Goal: Task Accomplishment & Management: Manage account settings

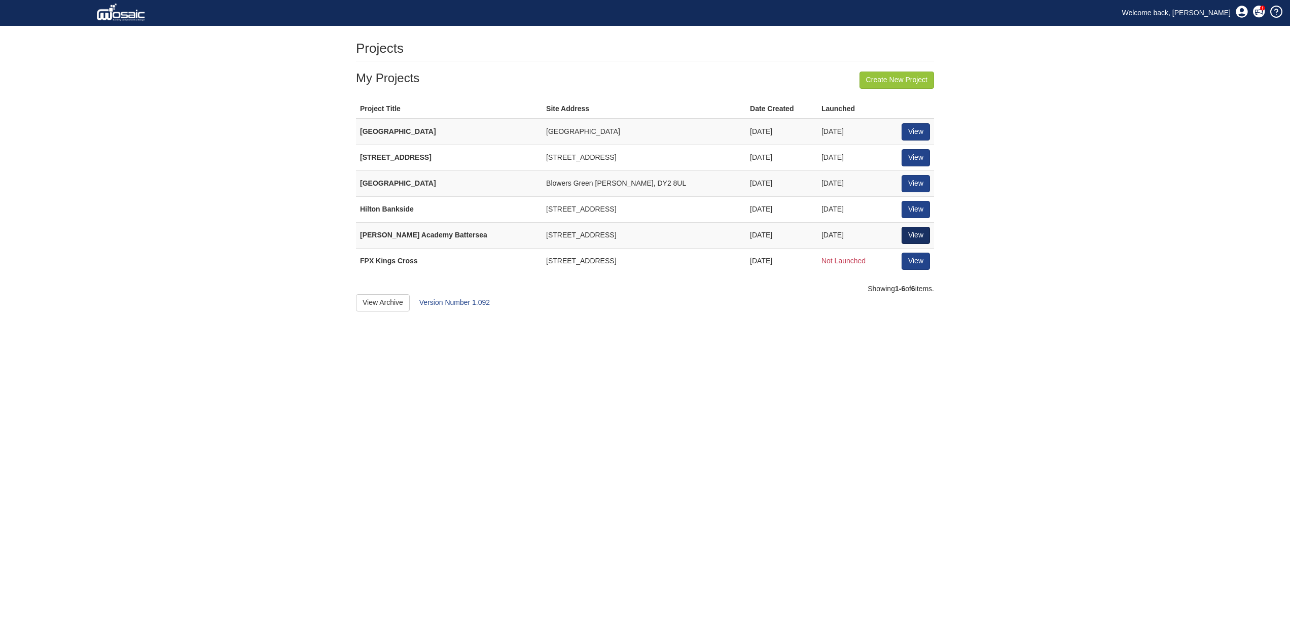
click at [915, 230] on link "View" at bounding box center [916, 235] width 28 height 17
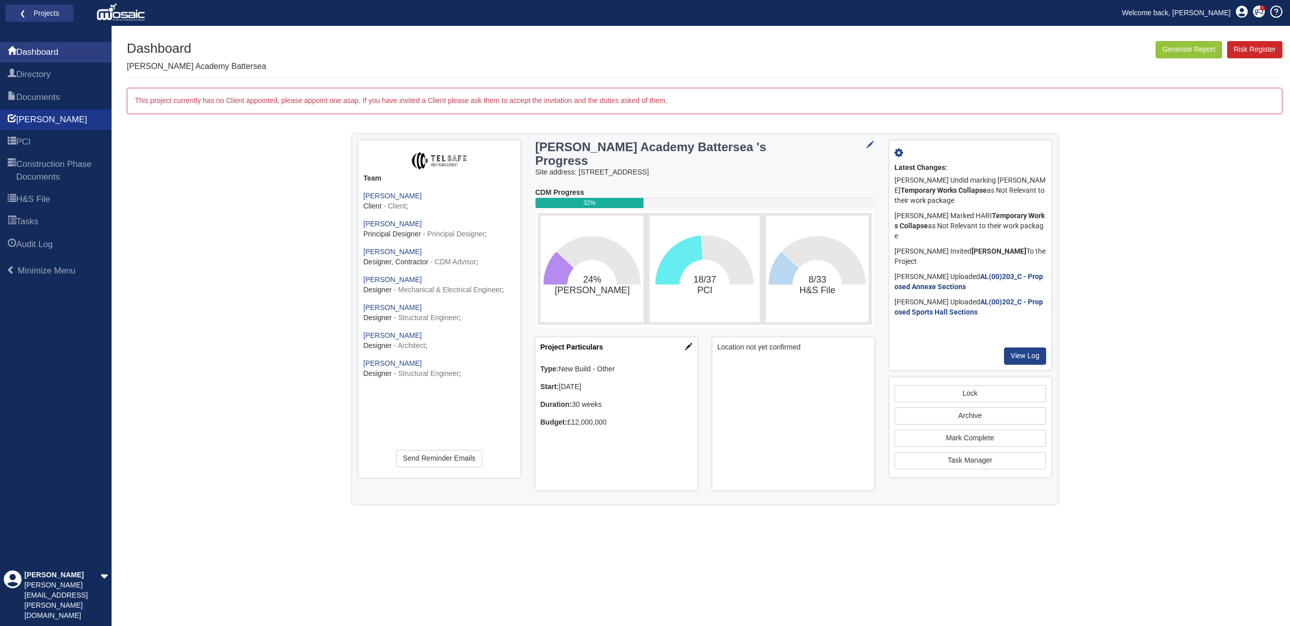
click at [32, 120] on span "[PERSON_NAME]" at bounding box center [51, 120] width 71 height 12
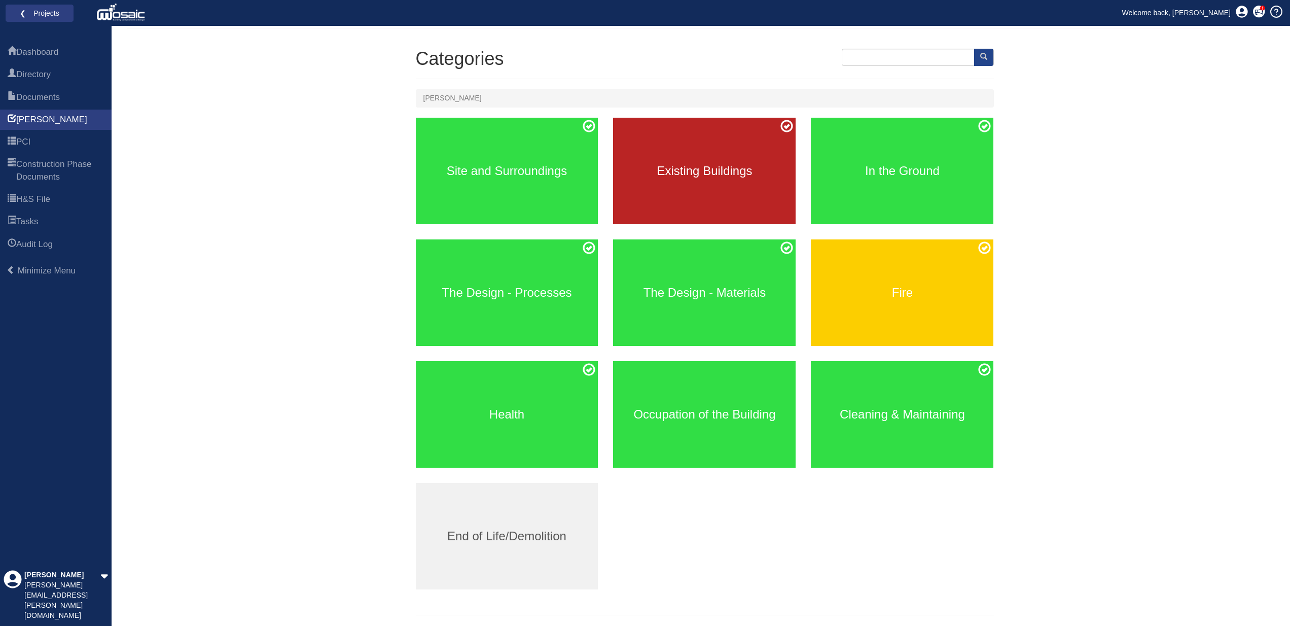
scroll to position [47, 0]
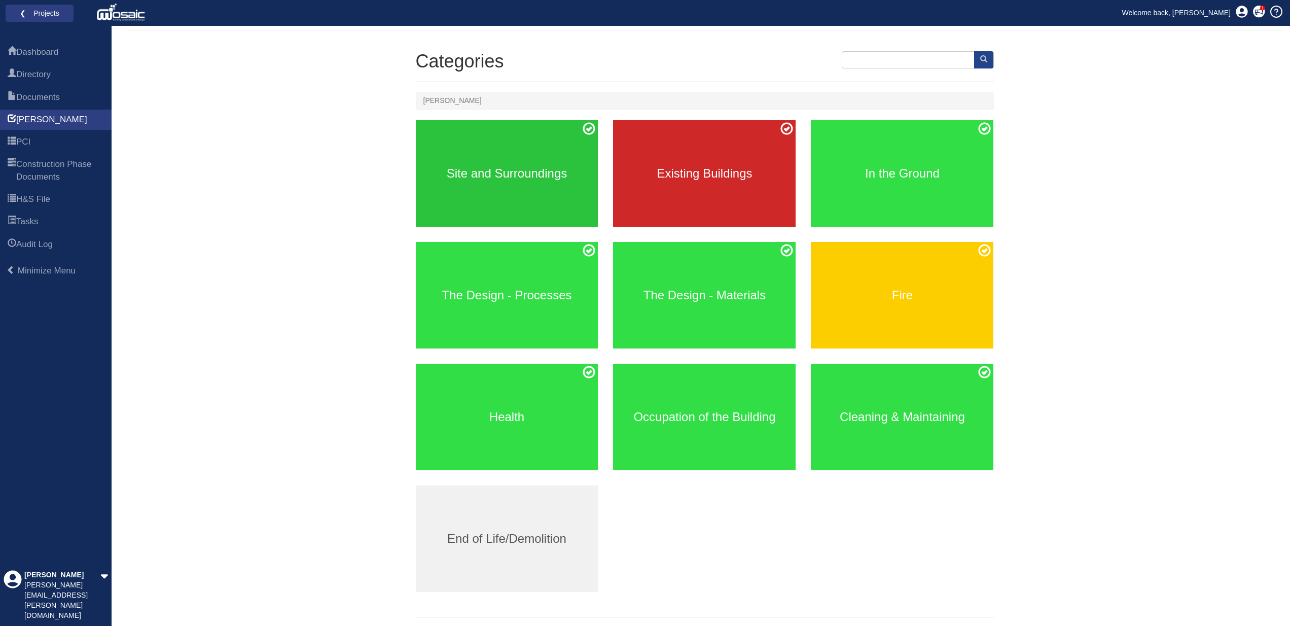
click at [505, 172] on h3 "Site and Surroundings" at bounding box center [507, 173] width 183 height 13
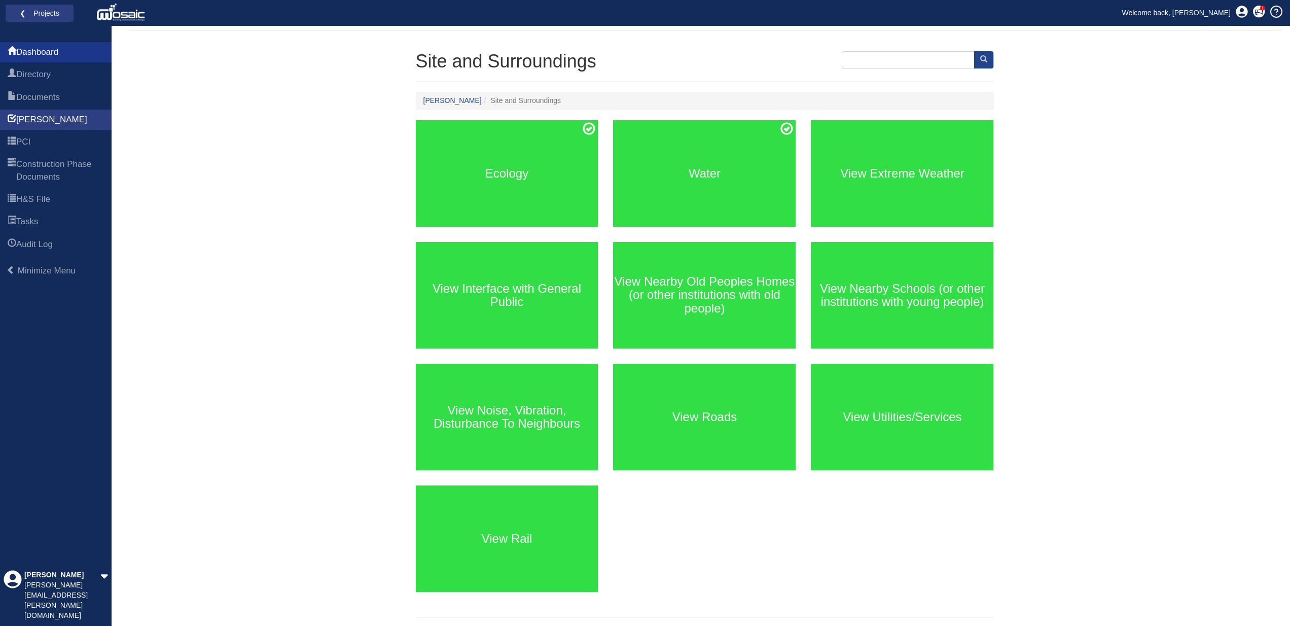
click at [50, 51] on span "Dashboard" at bounding box center [37, 52] width 42 height 12
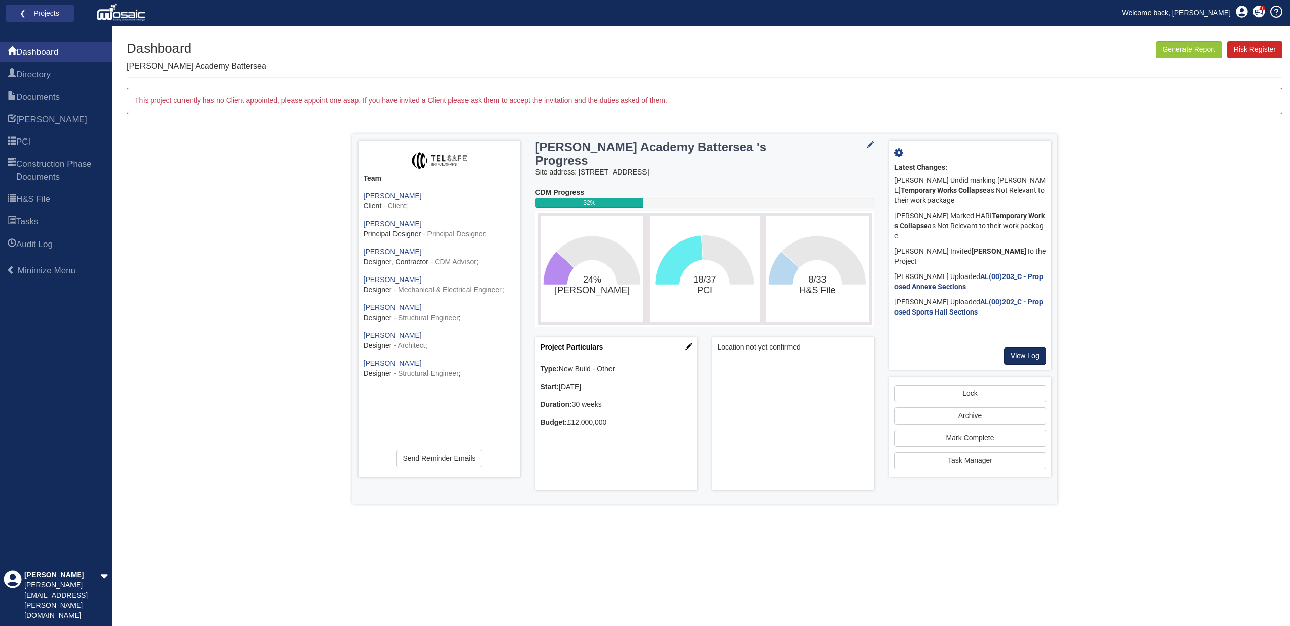
click at [1030, 351] on link "View Log" at bounding box center [1025, 355] width 42 height 17
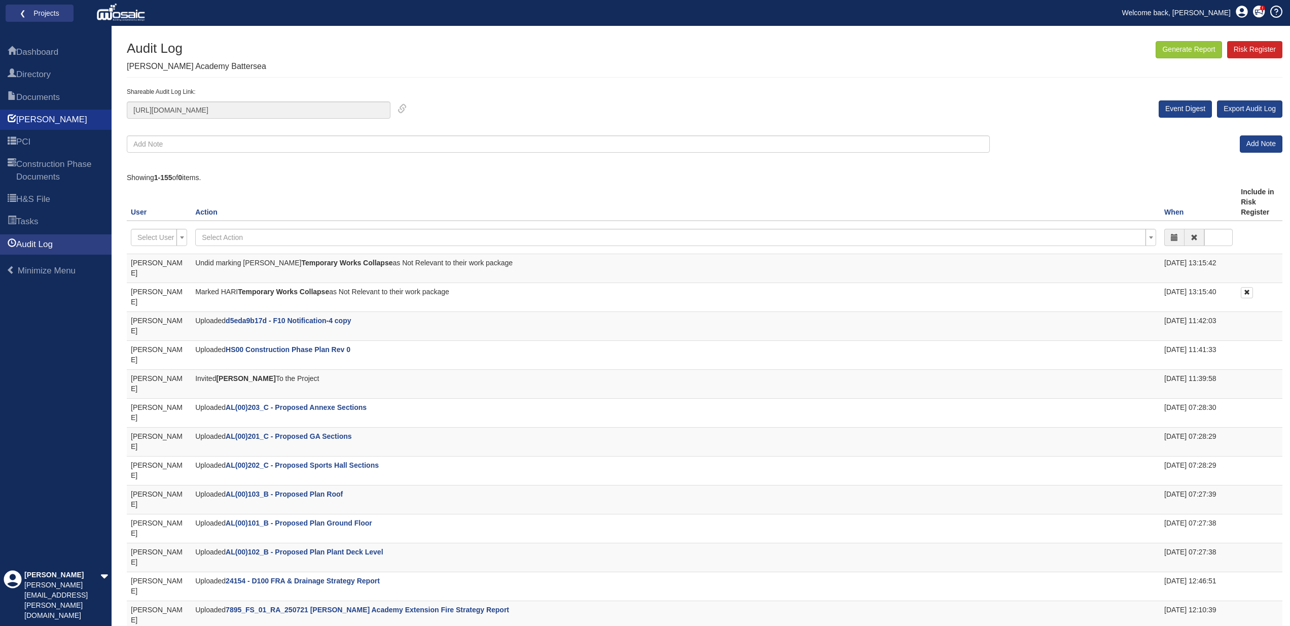
click at [32, 119] on span "[PERSON_NAME]" at bounding box center [51, 120] width 71 height 12
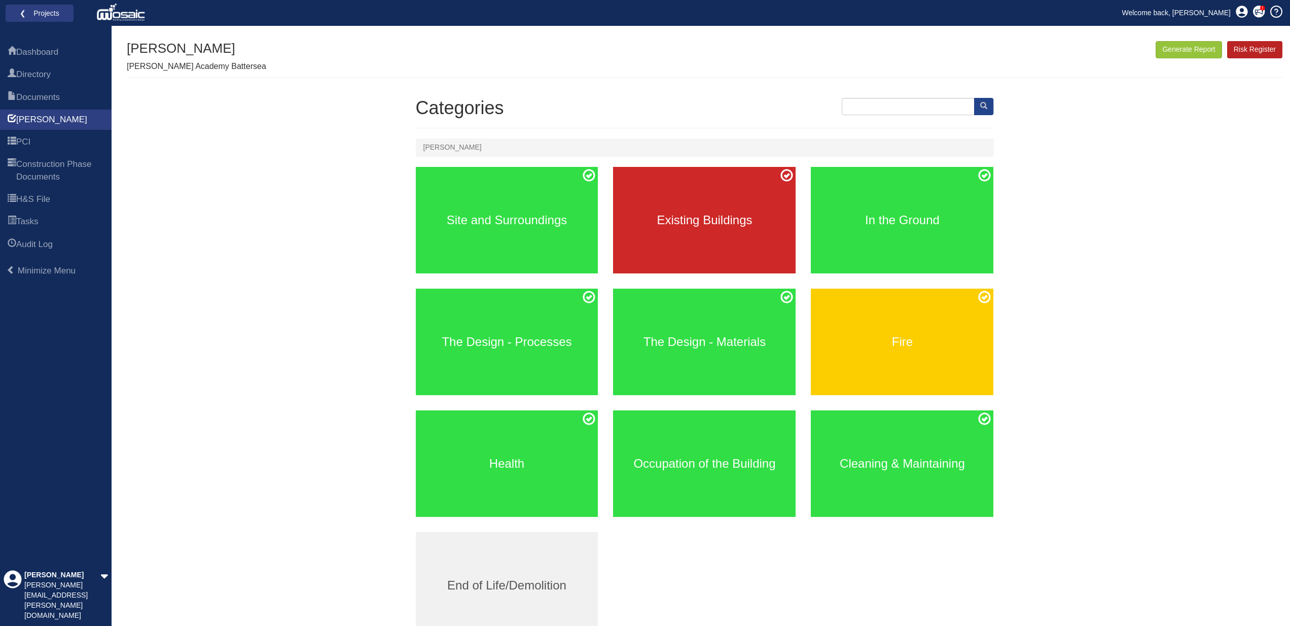
click at [1263, 51] on link "Risk Register" at bounding box center [1254, 49] width 55 height 17
click at [1189, 48] on button "Generate Report" at bounding box center [1189, 49] width 66 height 17
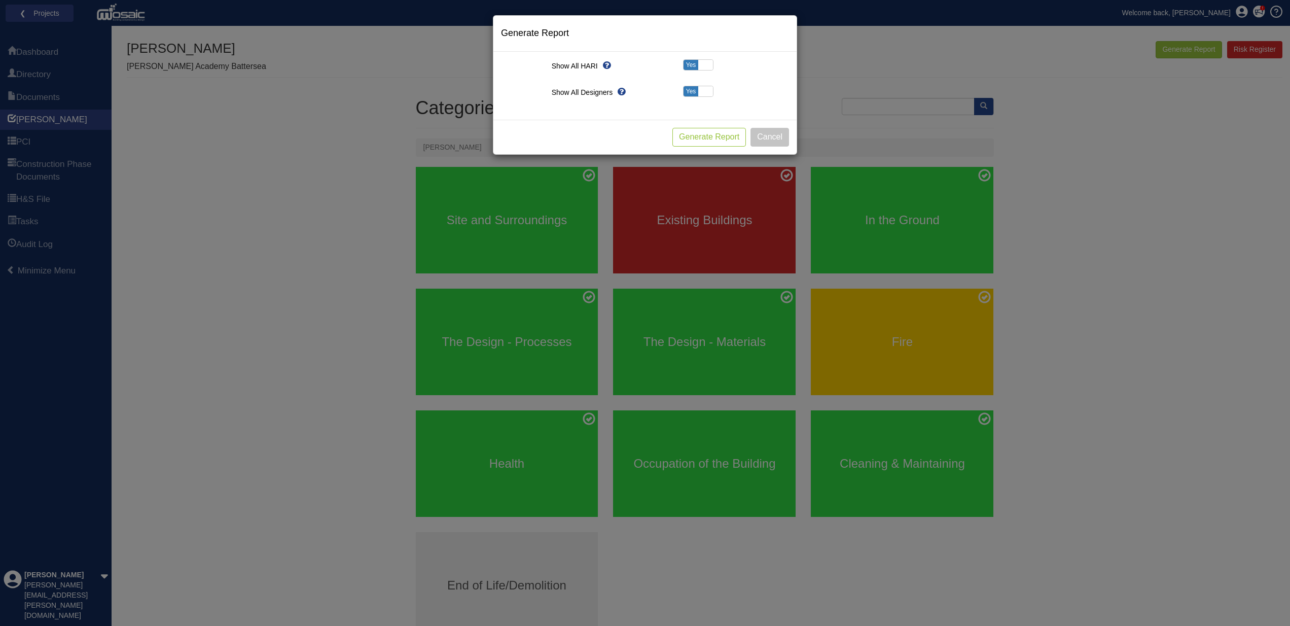
click at [710, 137] on button "Generate Report" at bounding box center [709, 137] width 74 height 19
click at [771, 138] on button "Cancel" at bounding box center [770, 137] width 39 height 19
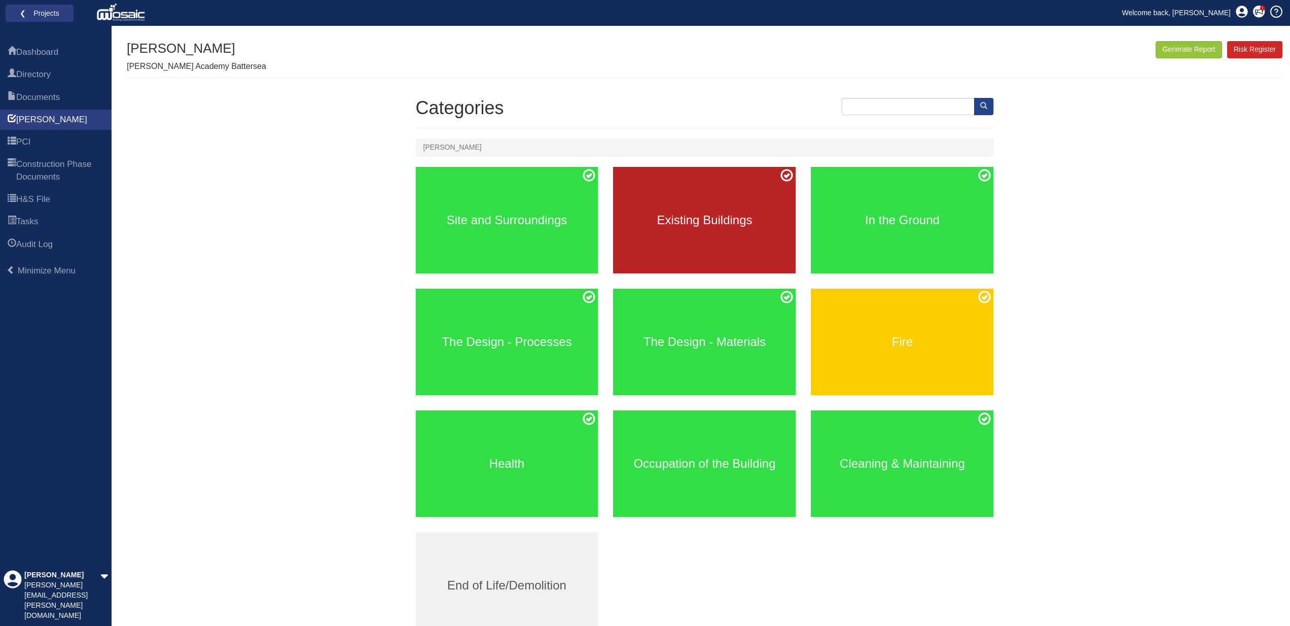
click at [723, 220] on h3 "Existing Buildings" at bounding box center [704, 219] width 183 height 13
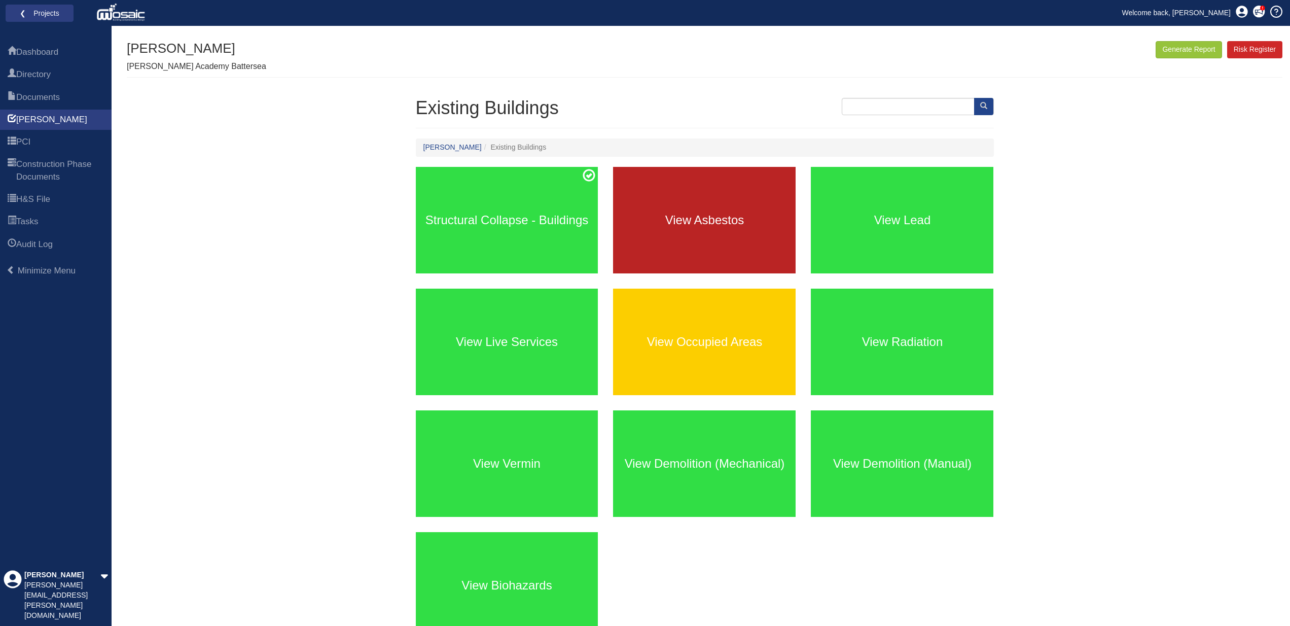
click at [702, 220] on h3 "View Asbestos" at bounding box center [704, 219] width 183 height 13
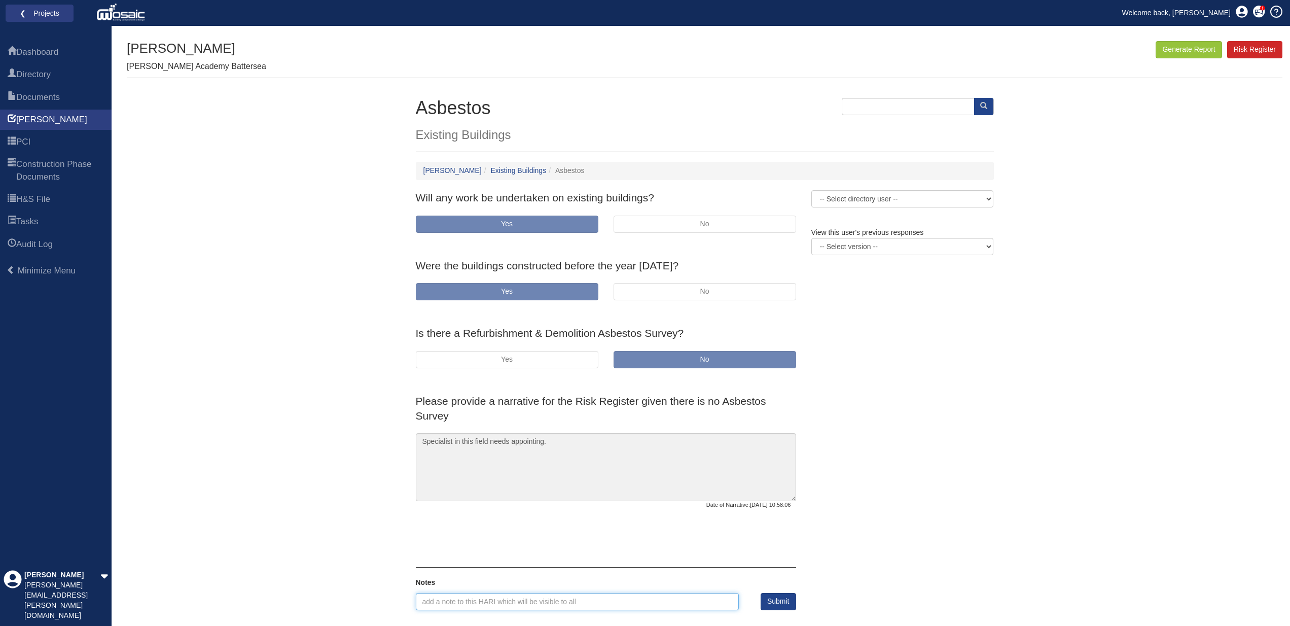
click at [448, 593] on input "text" at bounding box center [578, 601] width 324 height 17
type input "S"
type input "R+D Survey required"
click at [781, 593] on button "Submit" at bounding box center [778, 601] width 35 height 17
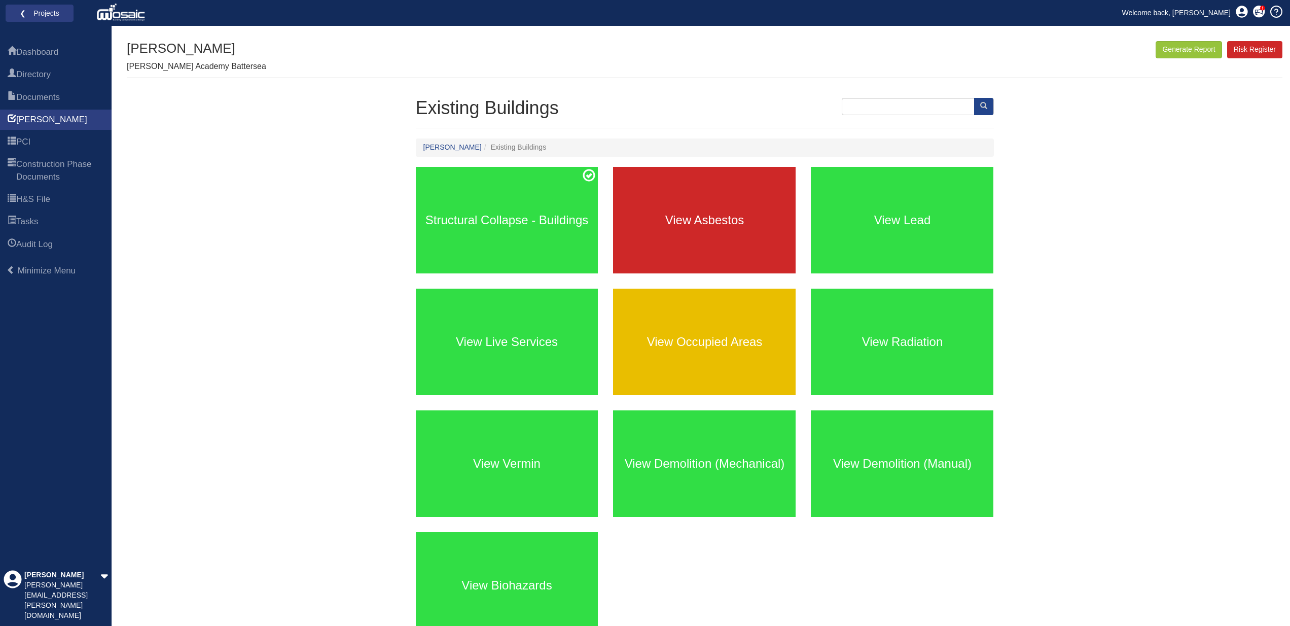
click at [687, 337] on h3 "View Occupied Areas" at bounding box center [704, 341] width 183 height 13
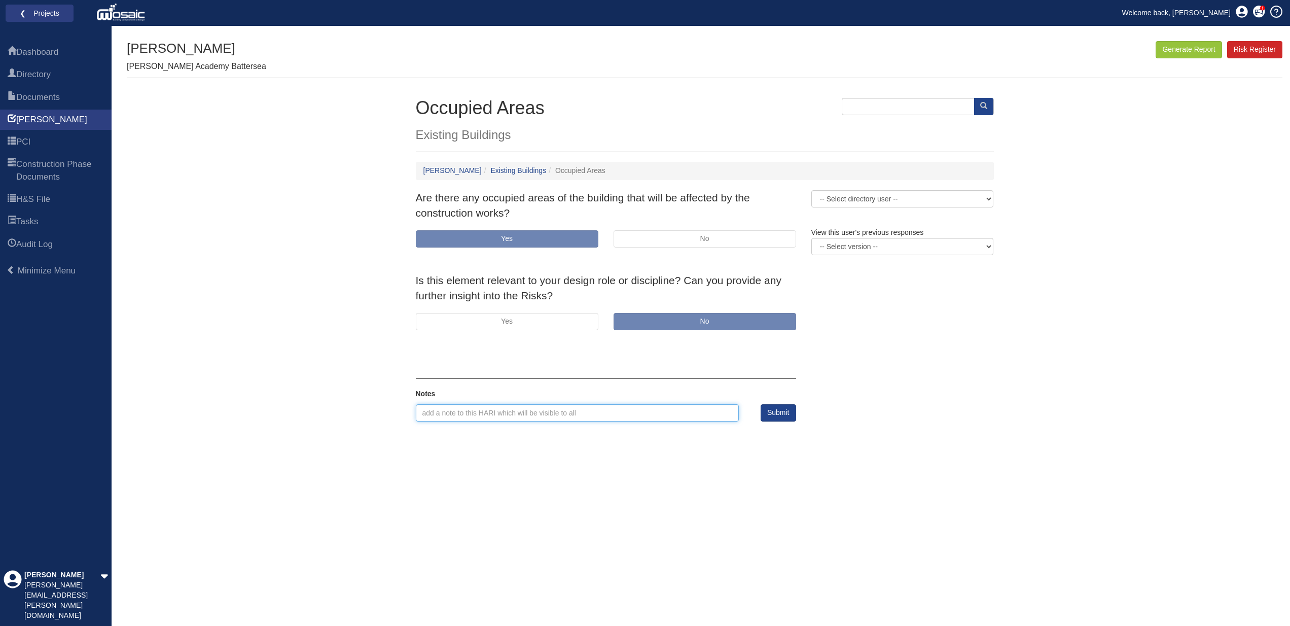
click at [438, 411] on input "text" at bounding box center [578, 412] width 324 height 17
type input "RAMS to be issued for works in occupied areas"
select select "2356"
click at [782, 410] on button "Submit" at bounding box center [778, 412] width 35 height 17
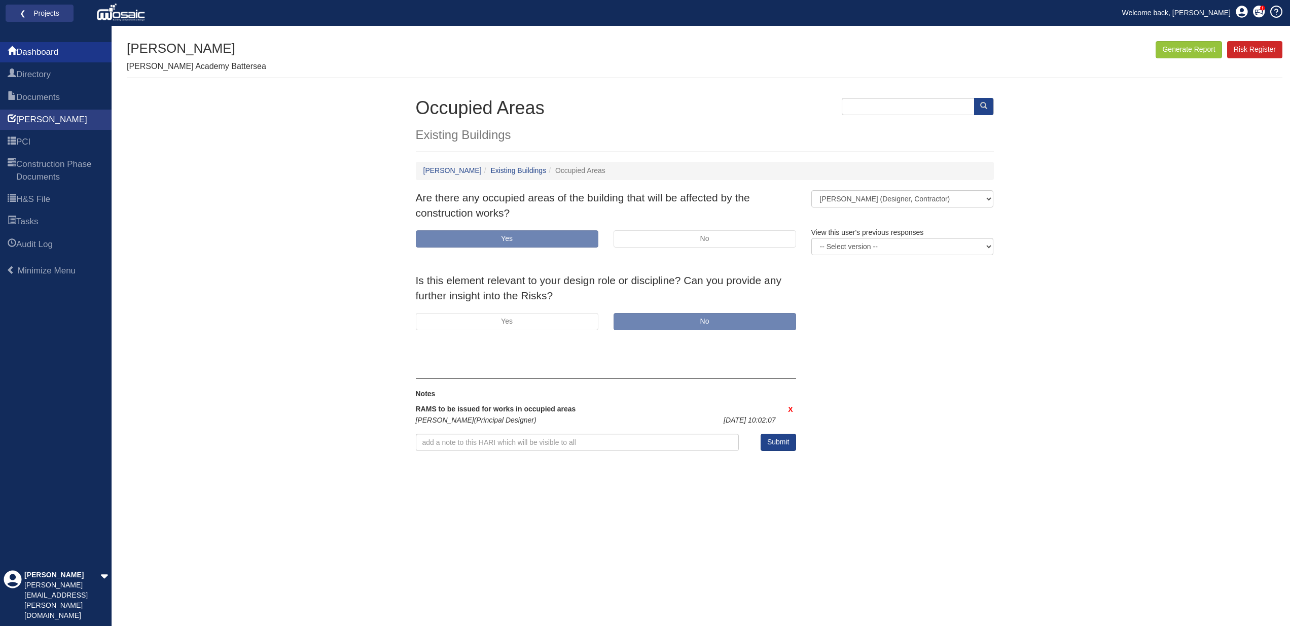
click at [47, 53] on span "Dashboard" at bounding box center [37, 52] width 42 height 12
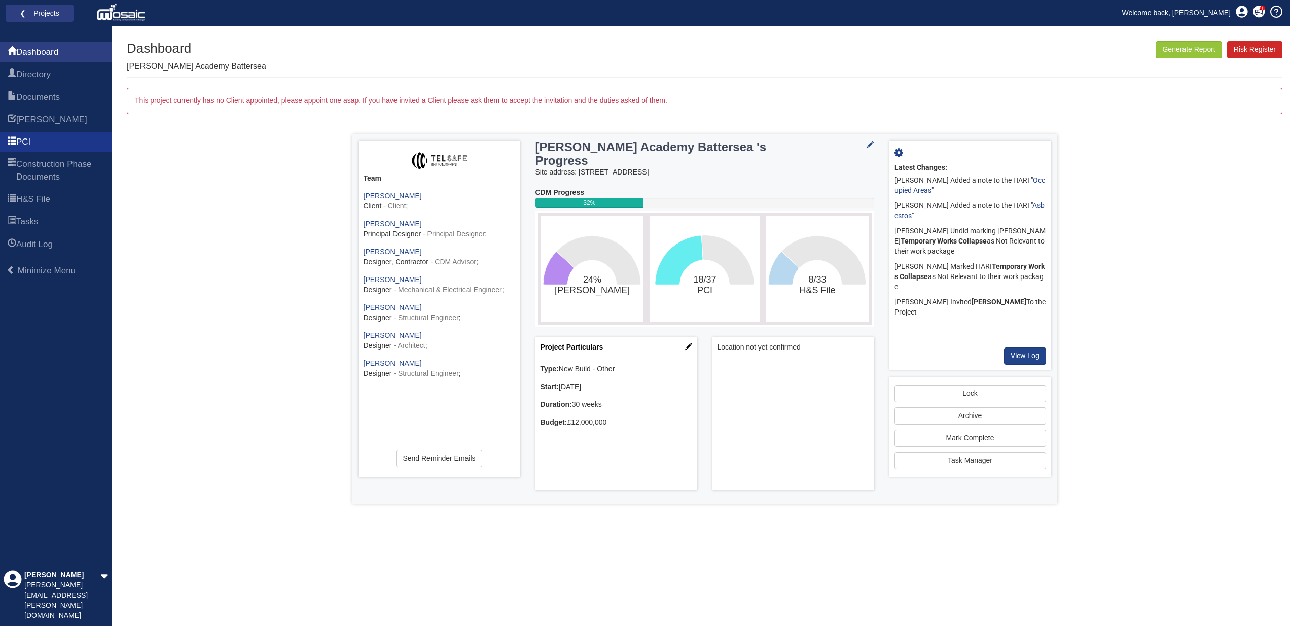
click at [30, 141] on span "PCI" at bounding box center [23, 142] width 14 height 12
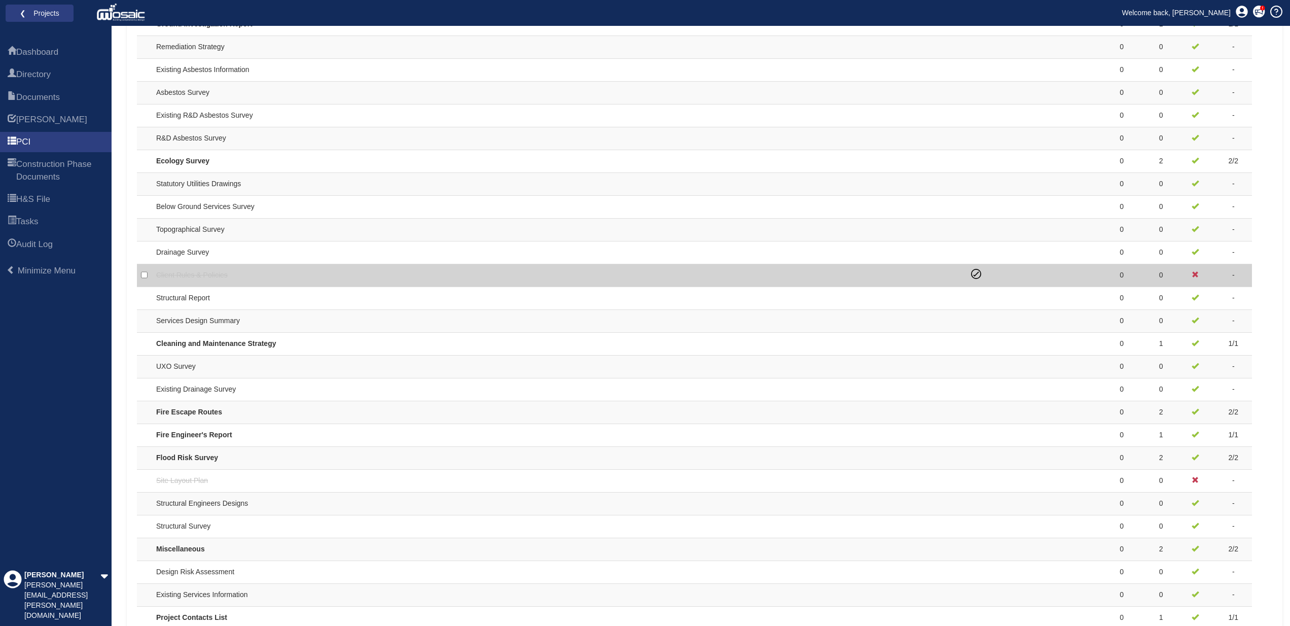
scroll to position [651, 0]
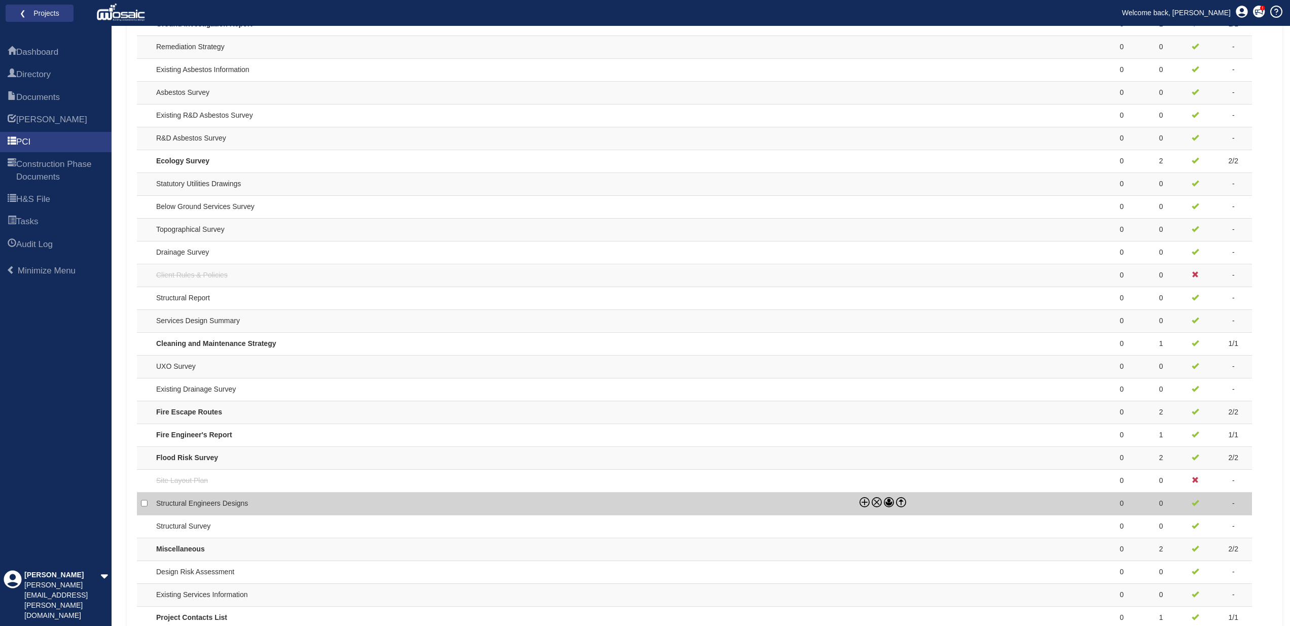
click at [229, 497] on td "Structural Engineers Designs" at bounding box center [503, 503] width 703 height 23
click at [901, 501] on icon at bounding box center [901, 503] width 0 height 4
checkbox input "false"
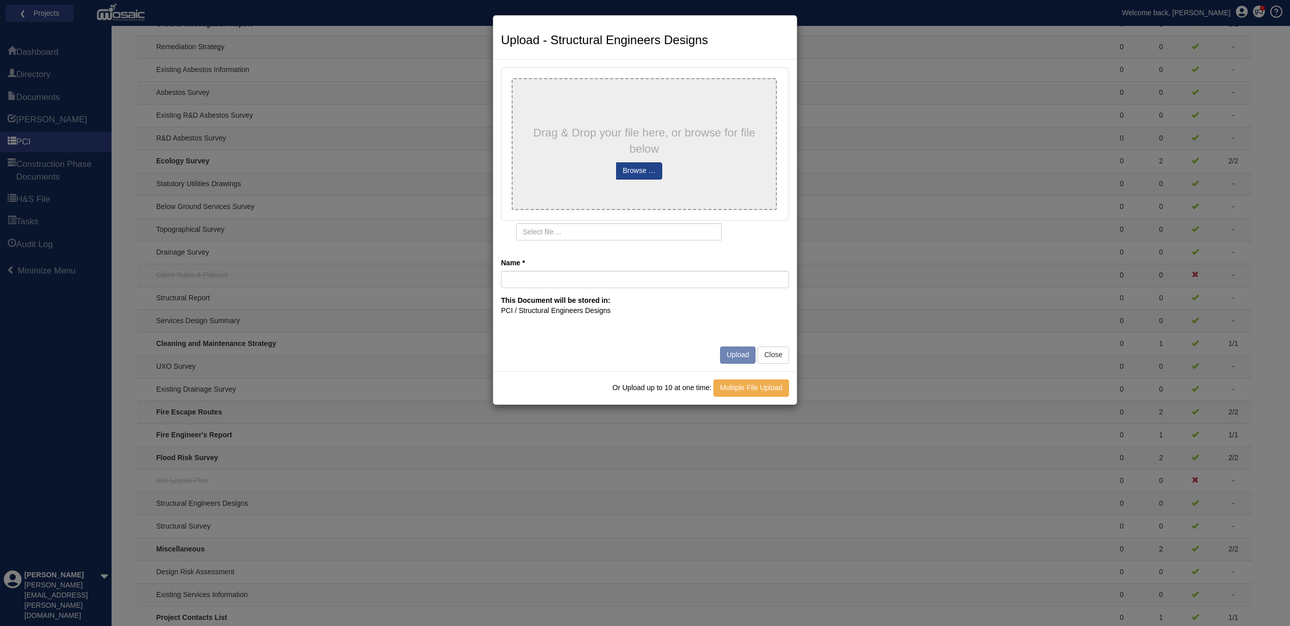
type input "24154-D040-[PERSON_NAME] Academy Superstructure and Substructure Calculations (…"
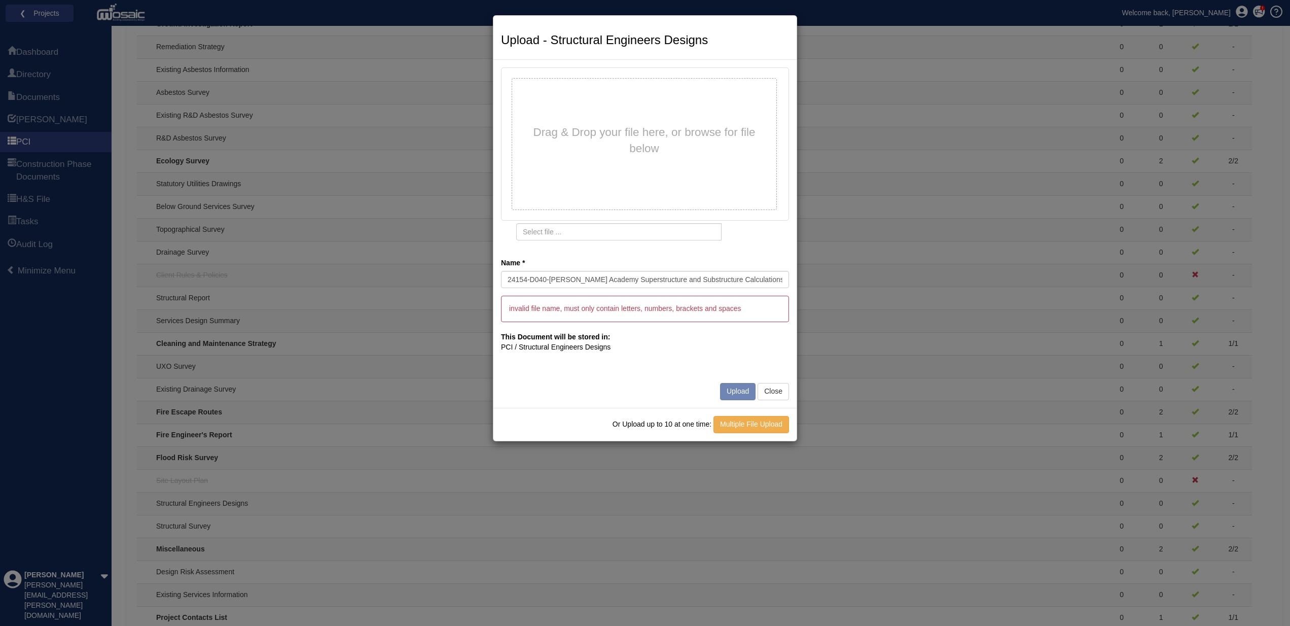
type input "24154-D040-[PERSON_NAME] Academy Superstructure and Substructure Calculations _…"
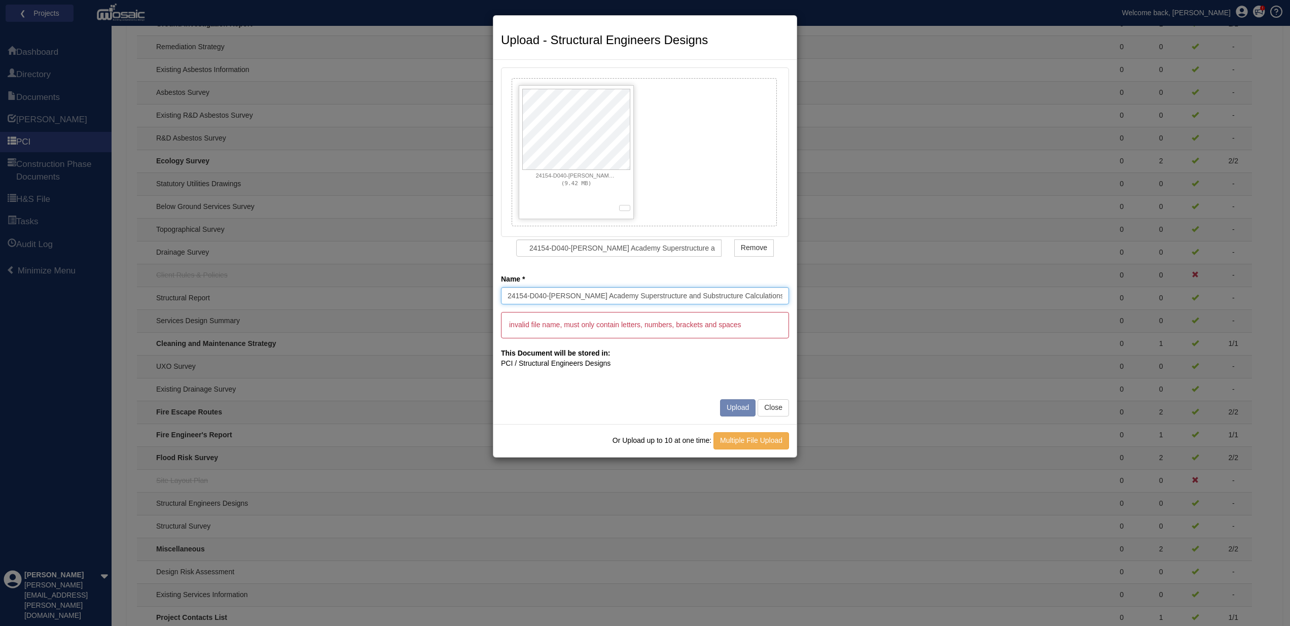
click at [530, 295] on input "24154-D040-[PERSON_NAME] Academy Superstructure and Substructure Calculations (…" at bounding box center [645, 295] width 288 height 17
click at [781, 296] on input "24154 D040-[PERSON_NAME] Academy Superstructure and Substructure Calculations (…" at bounding box center [645, 295] width 288 height 17
click at [550, 297] on input "24154 D040-[PERSON_NAME] Academy Superstructure and Substructure Calculations" at bounding box center [645, 295] width 288 height 17
type input "24154 D040 [PERSON_NAME] Academy Superstructure and Substructure Calculations"
click at [757, 322] on div "invalid file name, must only contain letters, numbers, brackets and spaces" at bounding box center [645, 325] width 288 height 26
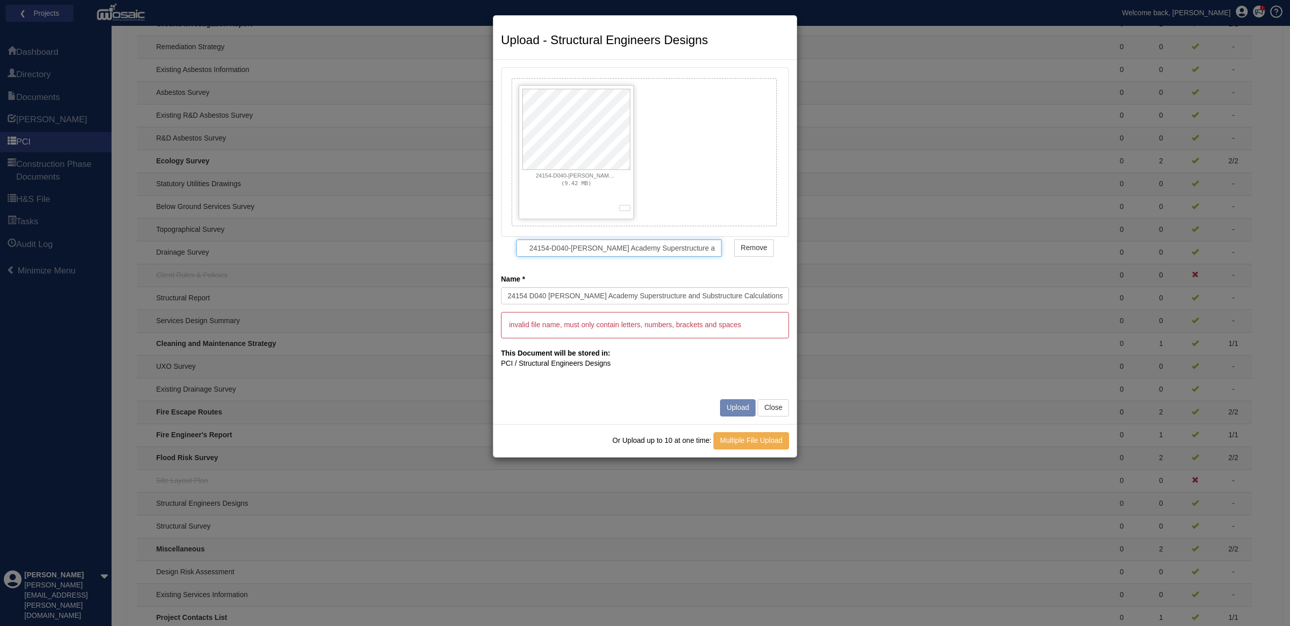
click at [552, 250] on input "24154-D040-[PERSON_NAME] Academy Superstructure and Substructure Calculations _…" at bounding box center [618, 247] width 205 height 17
click at [753, 249] on span "Remove" at bounding box center [754, 247] width 26 height 8
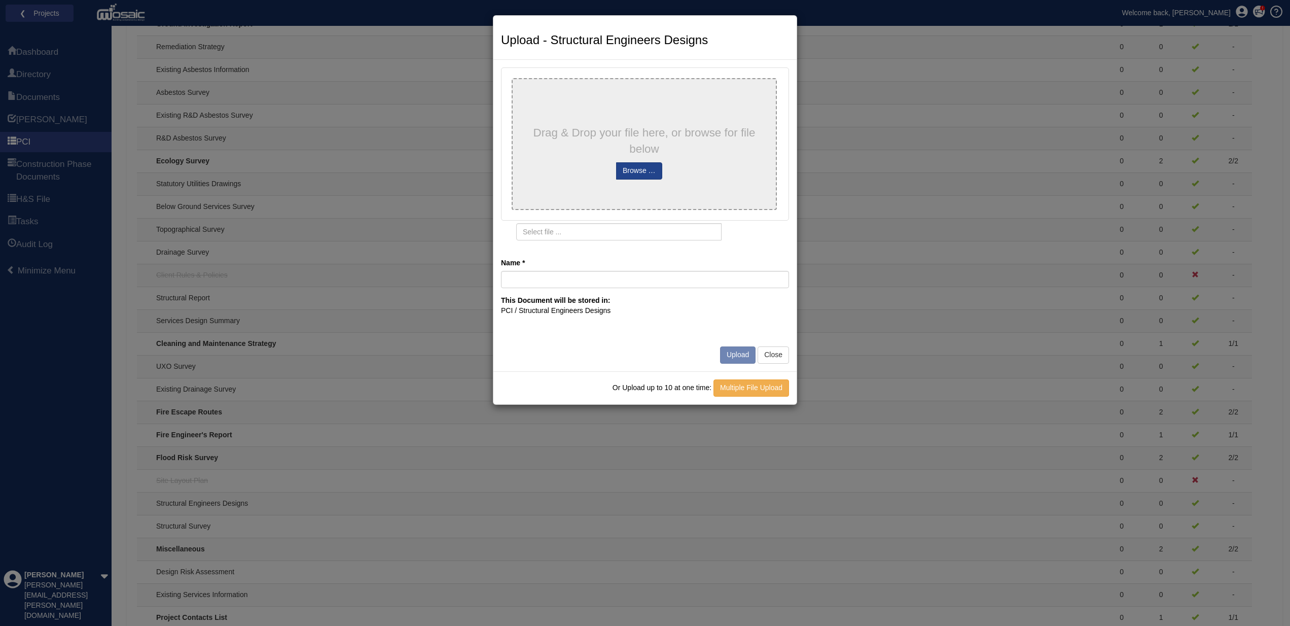
type input "24154 D040 [PERSON_NAME] Academy Superstructure and Substructure Calculations"
type input "24154 D040 [PERSON_NAME] Academy Superstructure and Substructure Calculations .…"
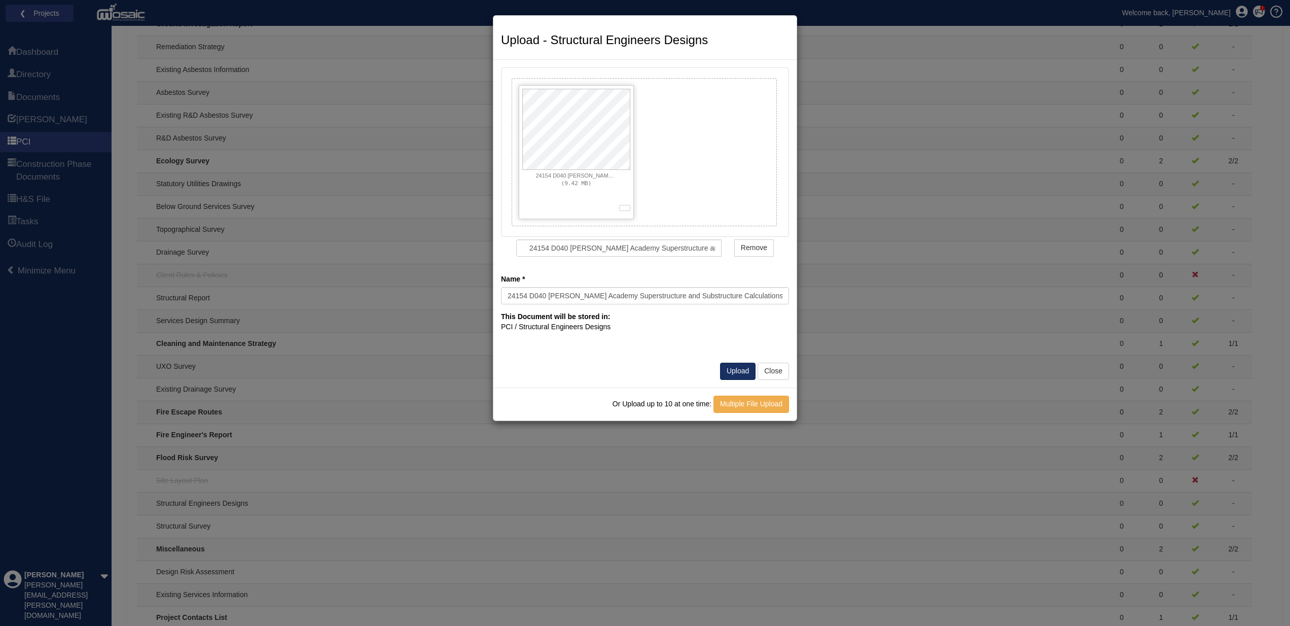
click at [731, 366] on button "Upload" at bounding box center [737, 371] width 35 height 17
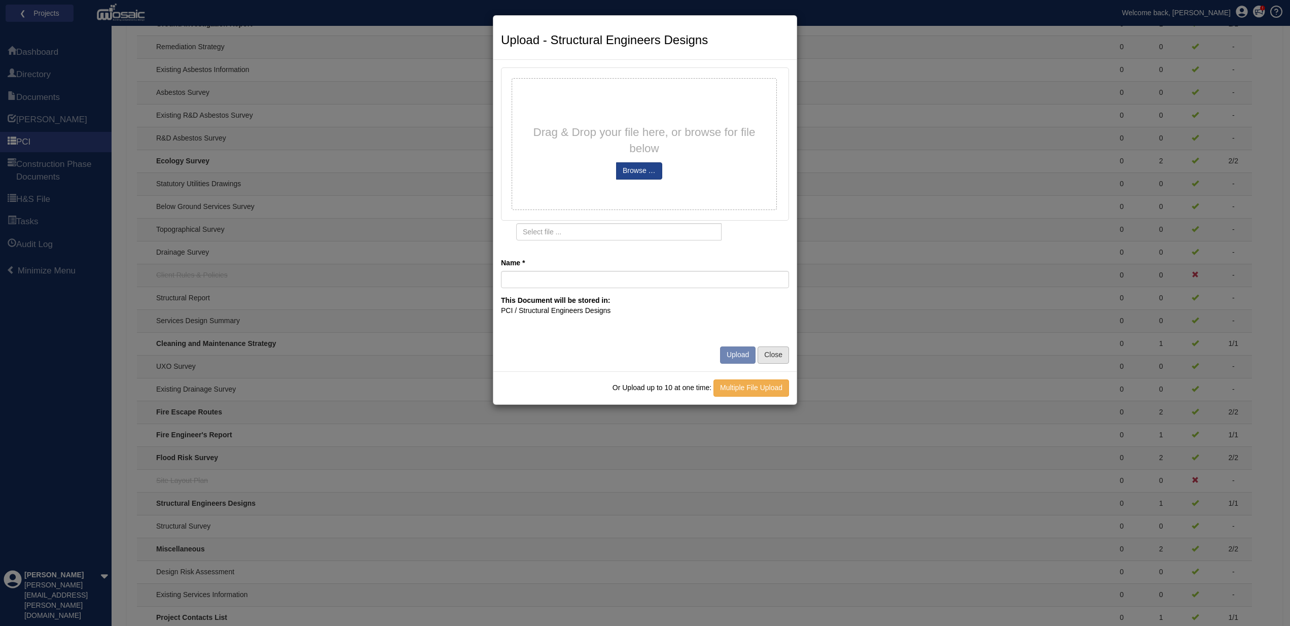
click at [780, 351] on button "Close" at bounding box center [773, 354] width 31 height 17
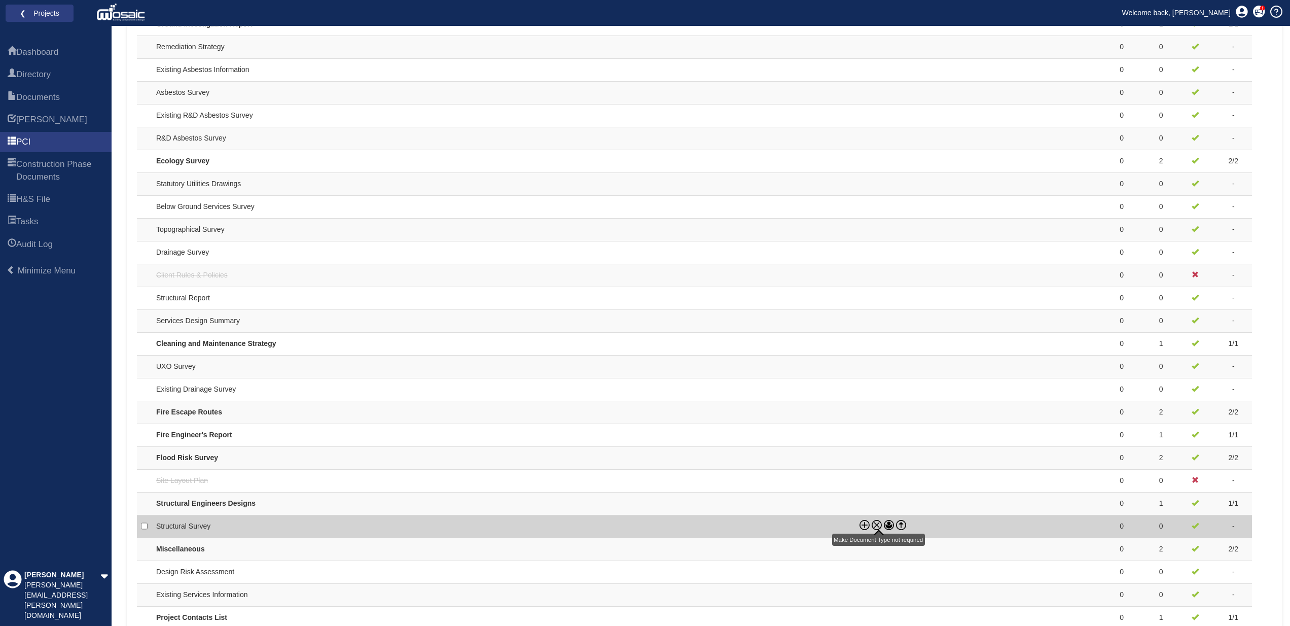
click at [876, 520] on icon at bounding box center [877, 525] width 10 height 10
checkbox input "true"
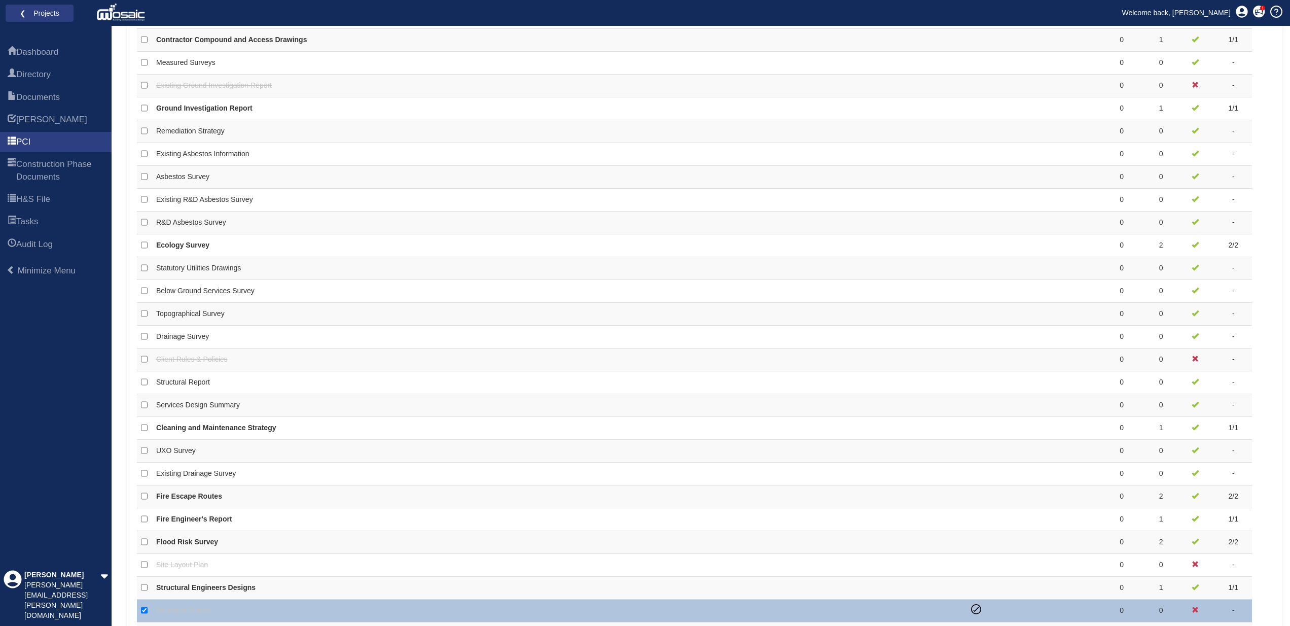
scroll to position [565, 0]
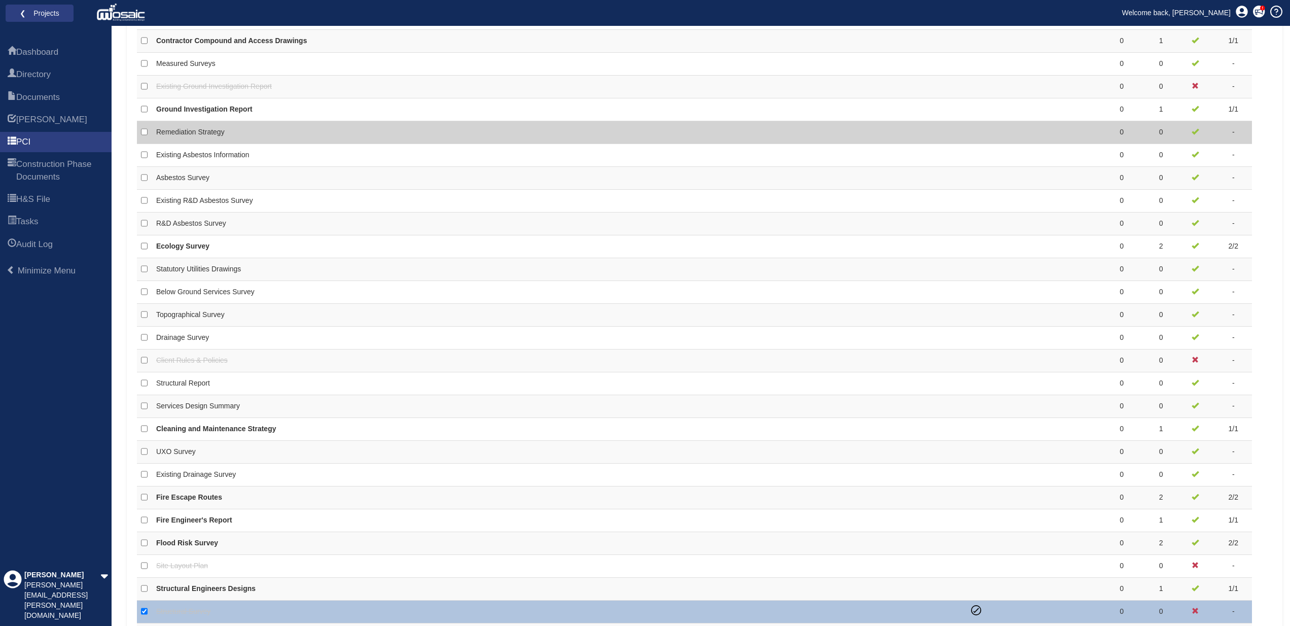
click at [379, 126] on td "Remediation Strategy" at bounding box center [559, 132] width 815 height 23
checkbox input "true"
checkbox input "false"
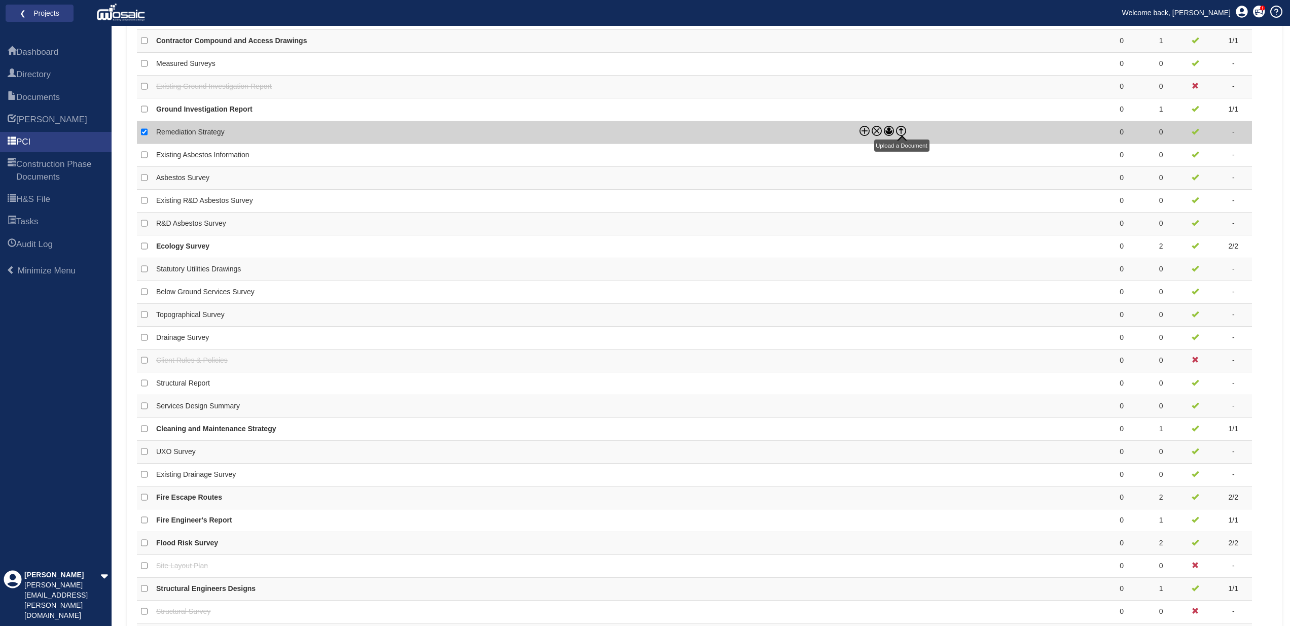
click at [902, 128] on icon at bounding box center [901, 129] width 4 height 2
checkbox input "false"
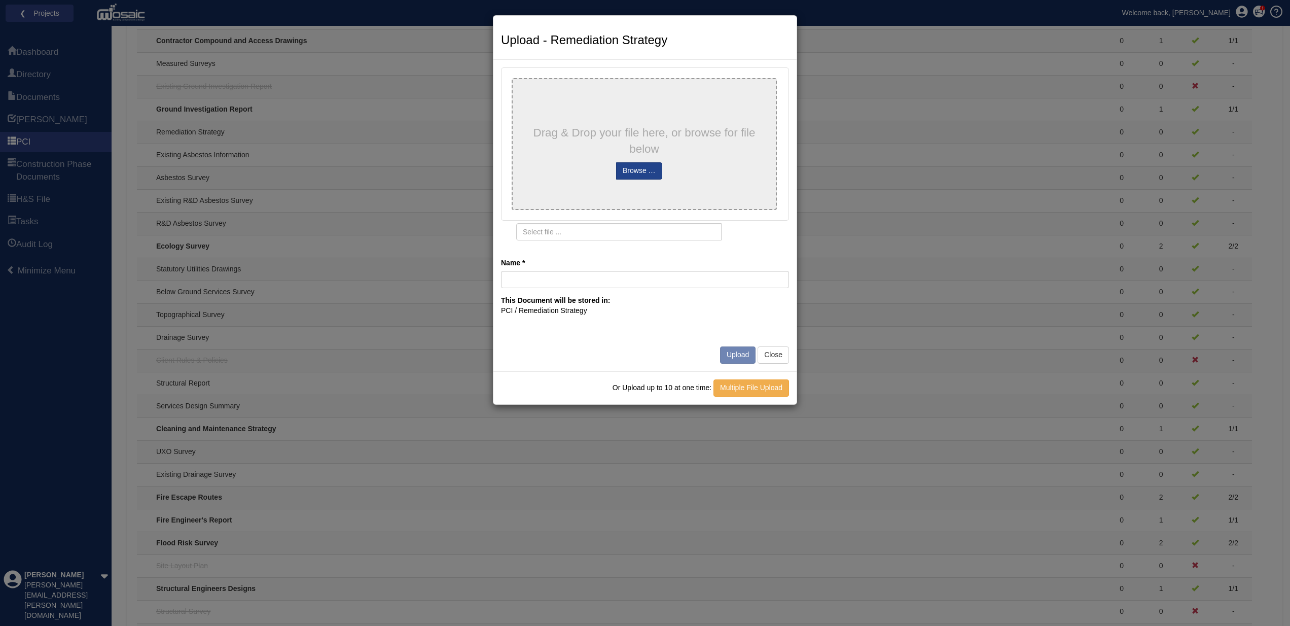
type input "remedial method statement"
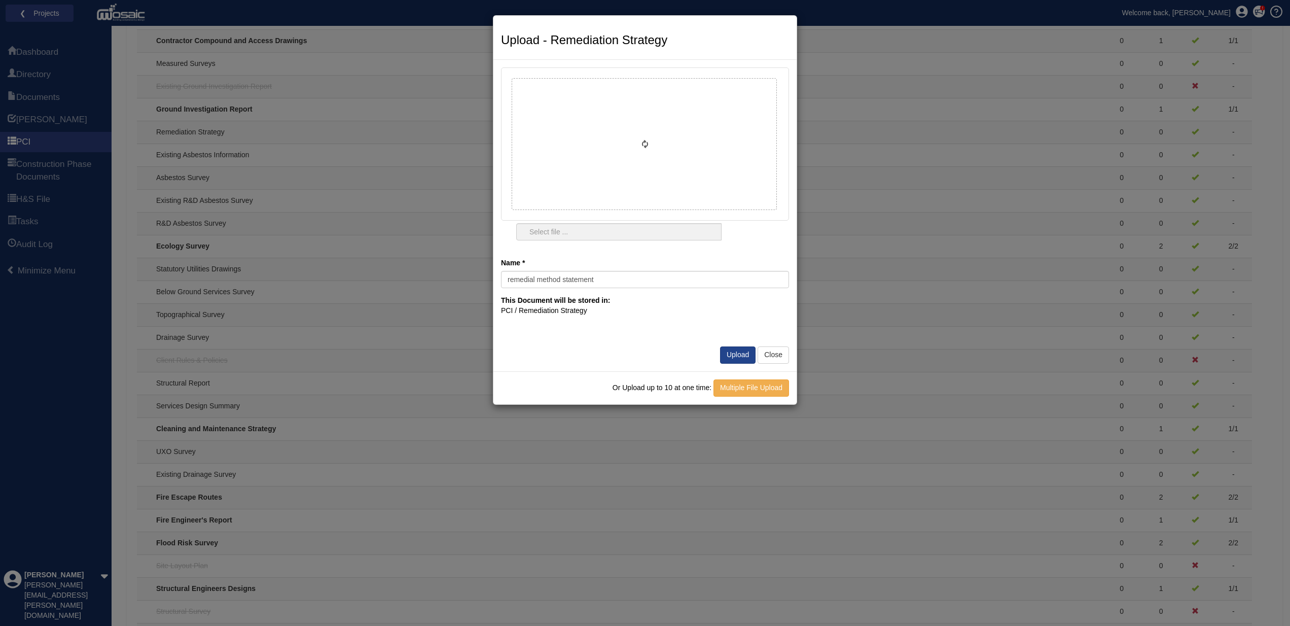
type input "remedial method statement.pdf"
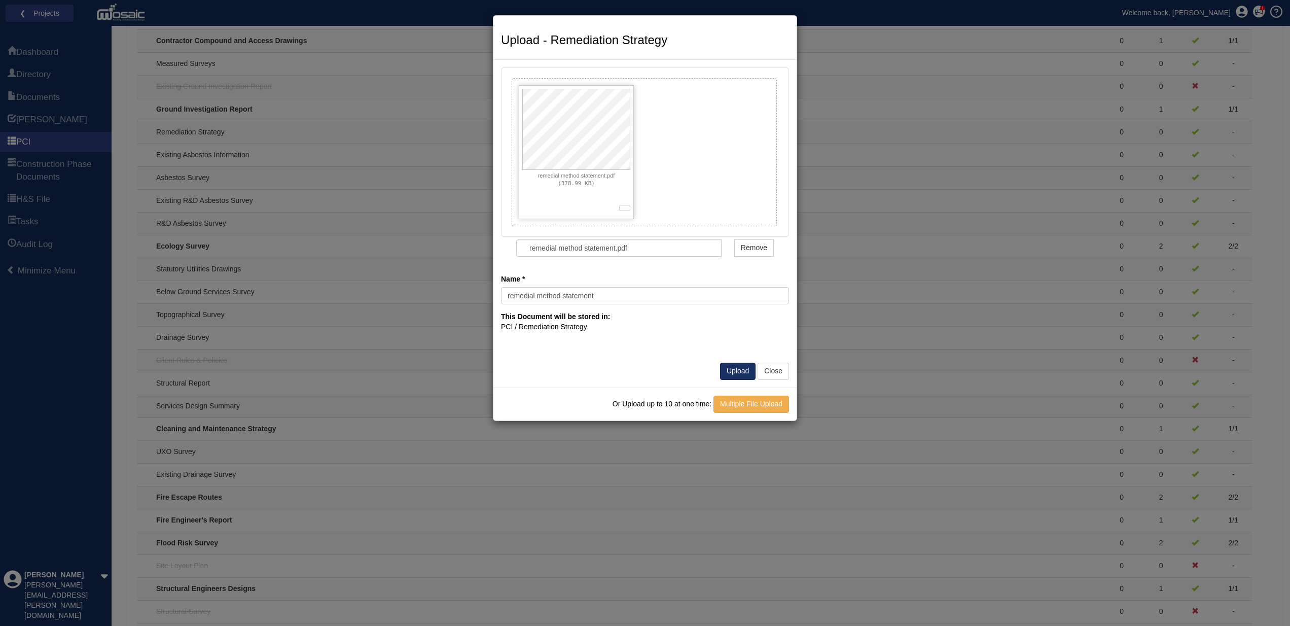
click at [737, 366] on button "Upload" at bounding box center [737, 371] width 35 height 17
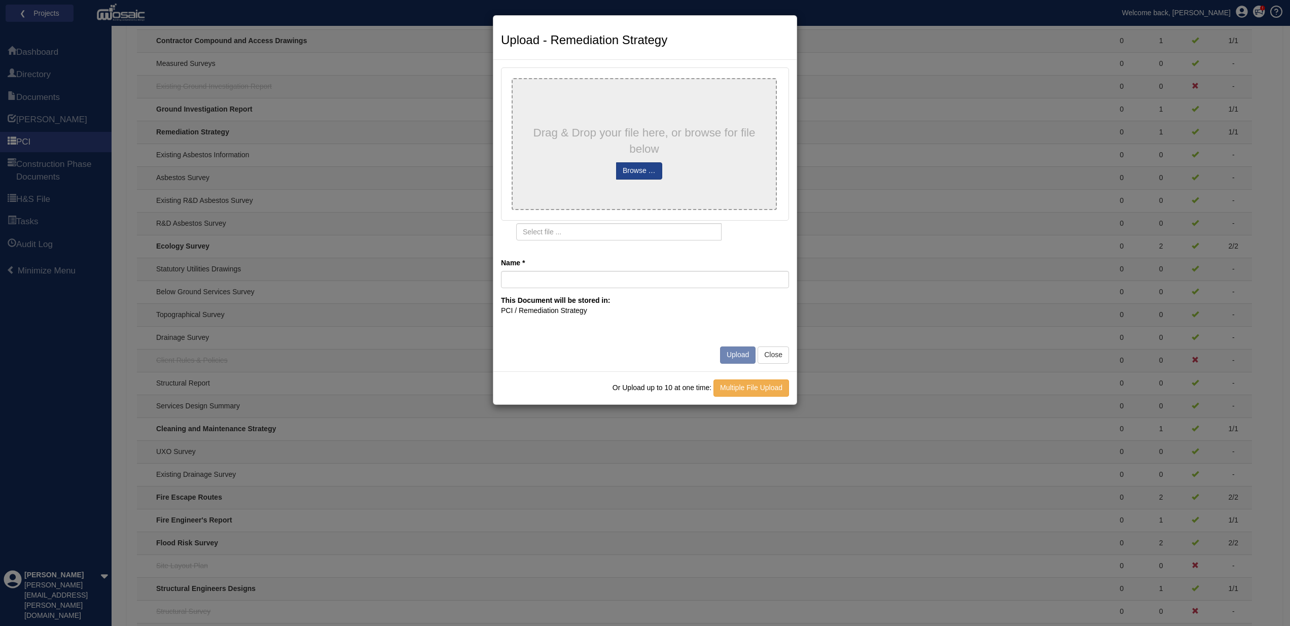
type input "remedial strategy"
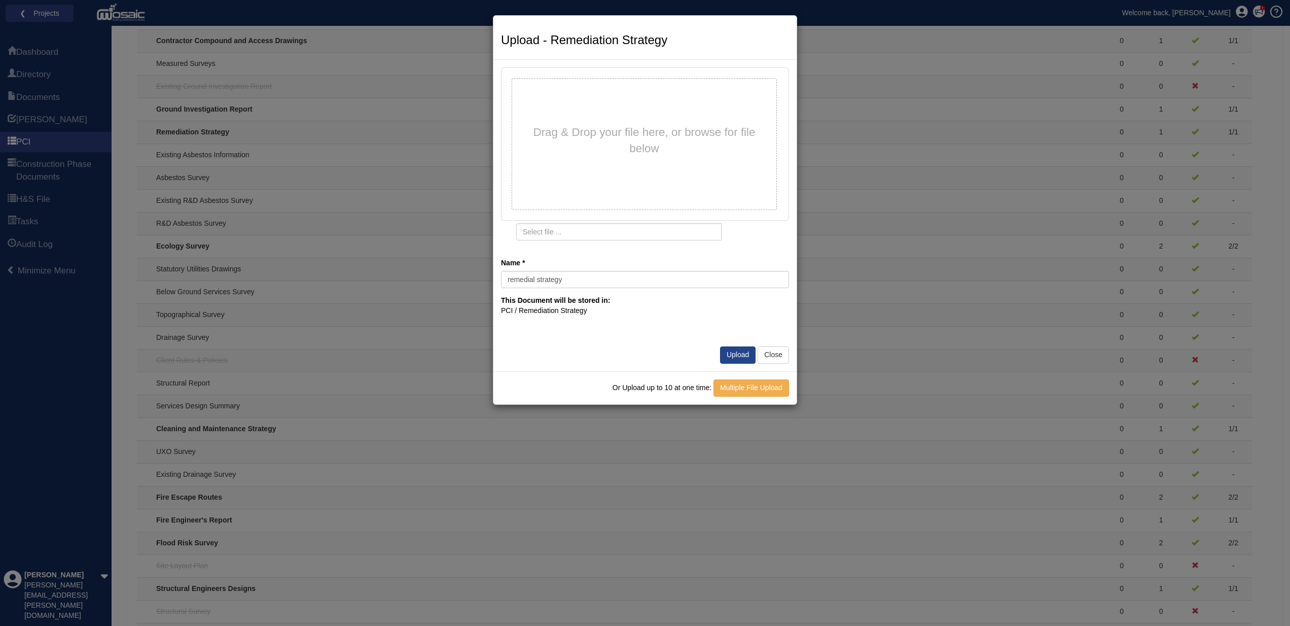
type input "remedial strategy.pdf"
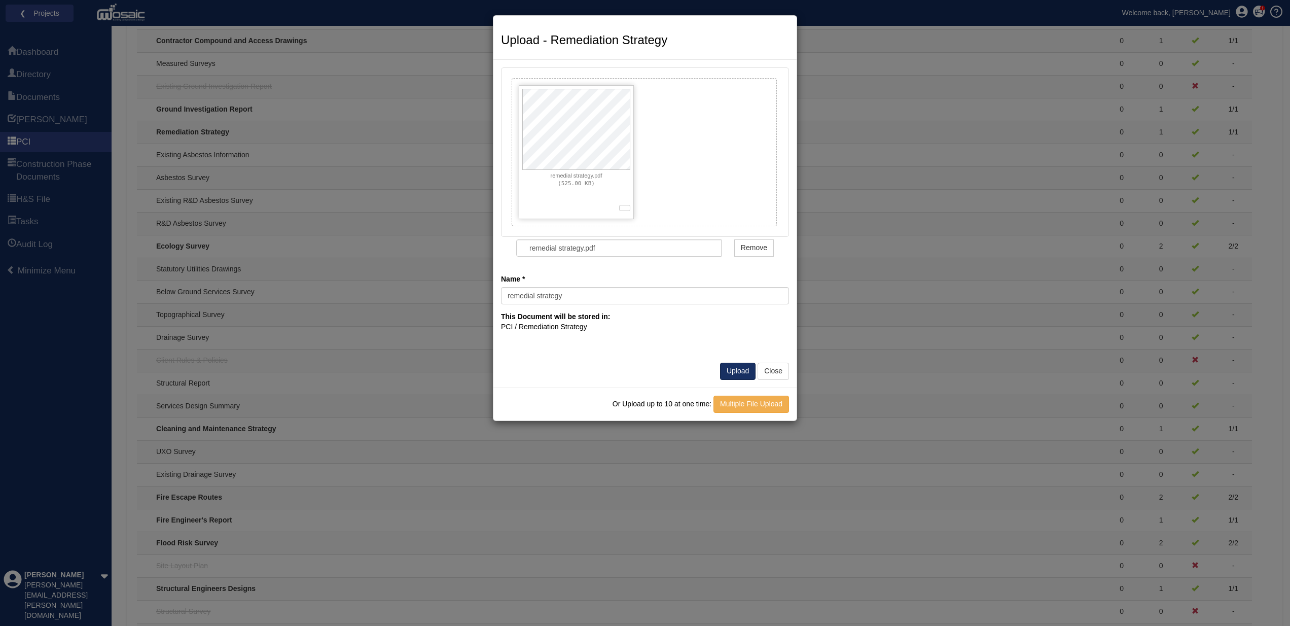
click at [736, 366] on button "Upload" at bounding box center [737, 371] width 35 height 17
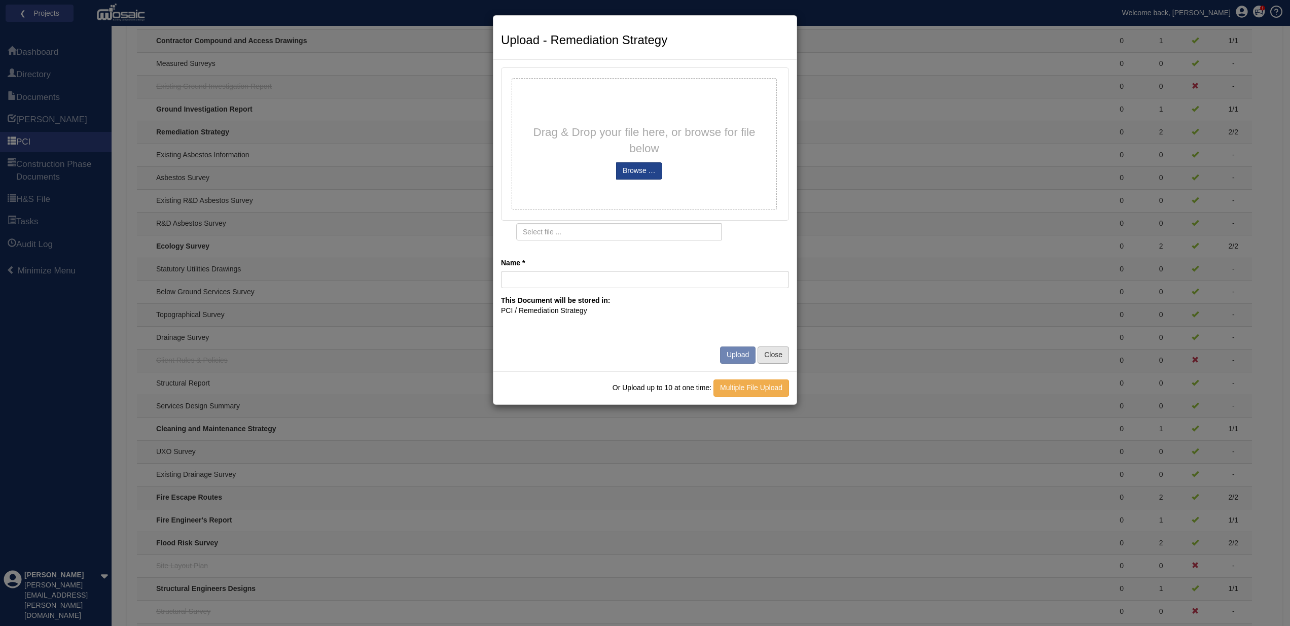
click at [778, 351] on button "Close" at bounding box center [773, 354] width 31 height 17
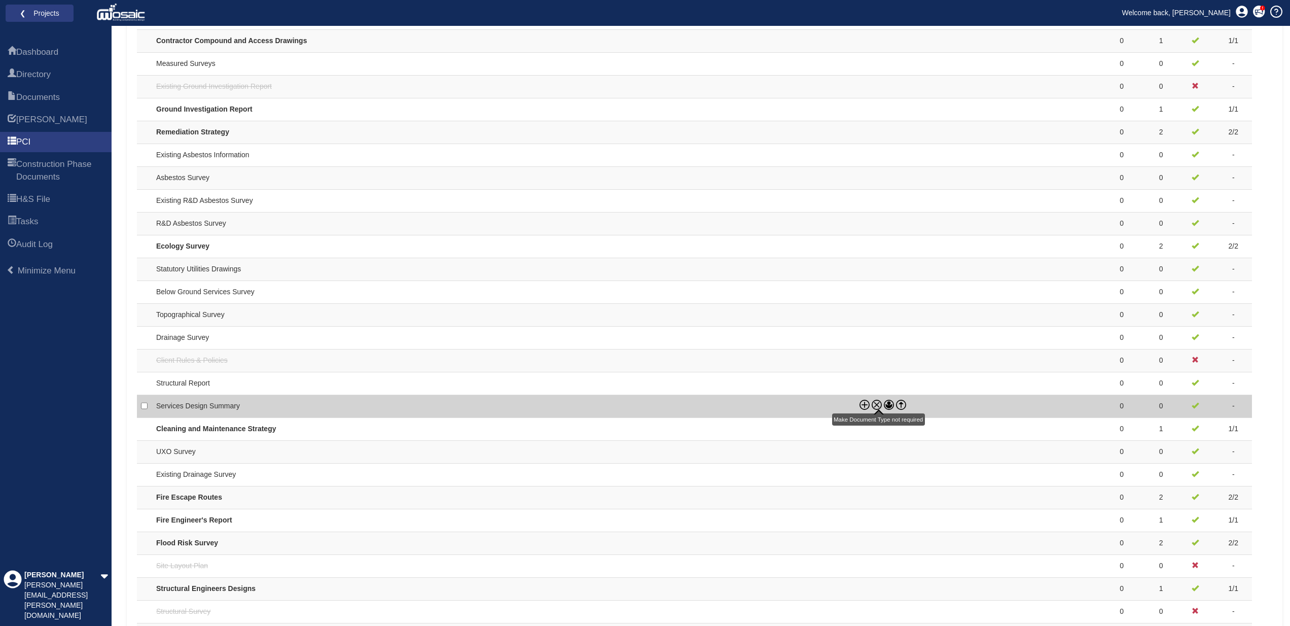
click at [876, 400] on icon at bounding box center [877, 405] width 10 height 10
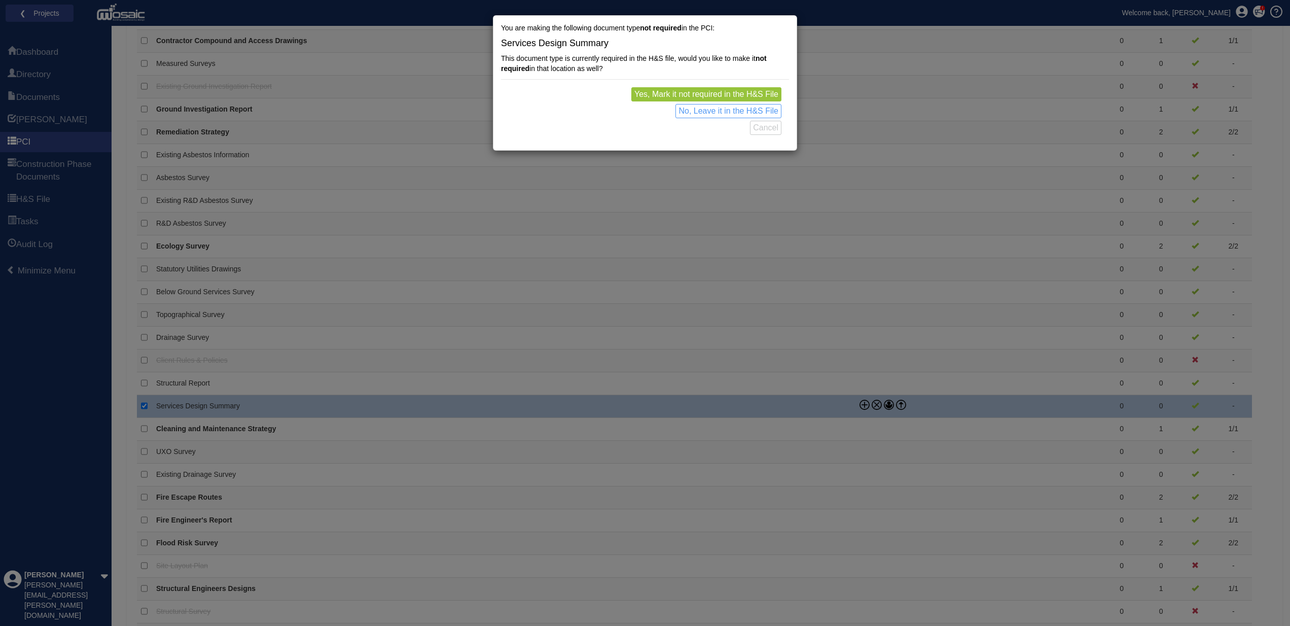
click at [730, 112] on button "No, Leave it in the H&S File" at bounding box center [728, 111] width 106 height 14
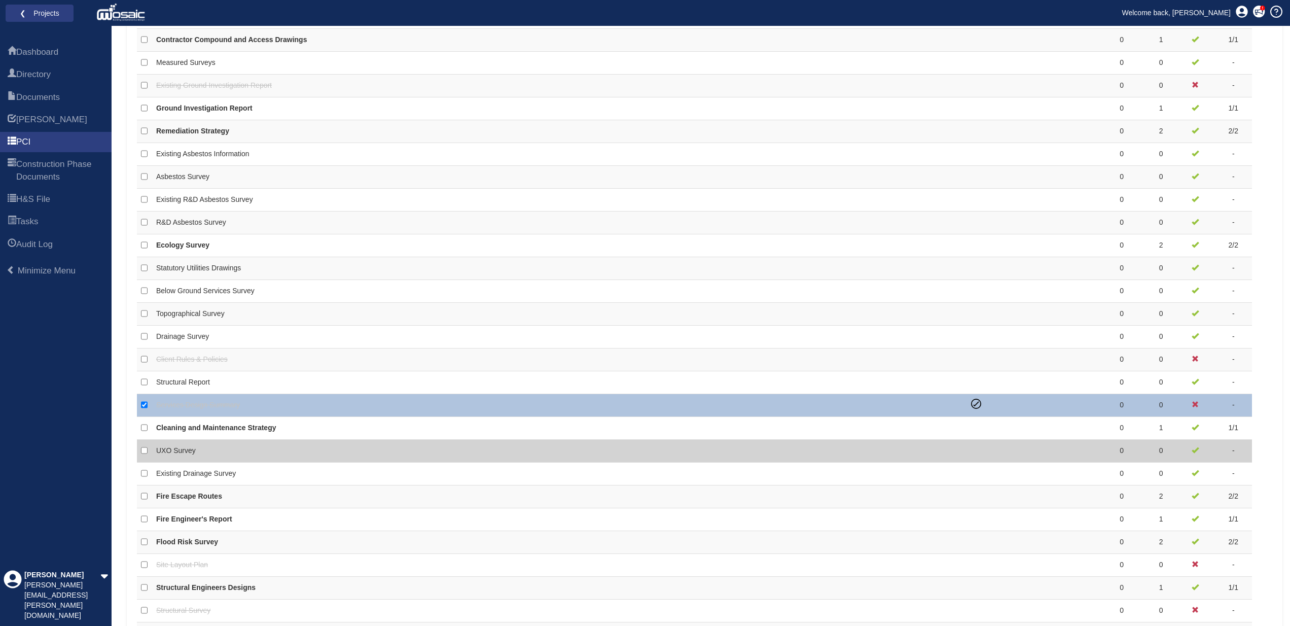
click at [814, 448] on td "UXO Survey" at bounding box center [559, 451] width 815 height 23
checkbox input "false"
checkbox input "true"
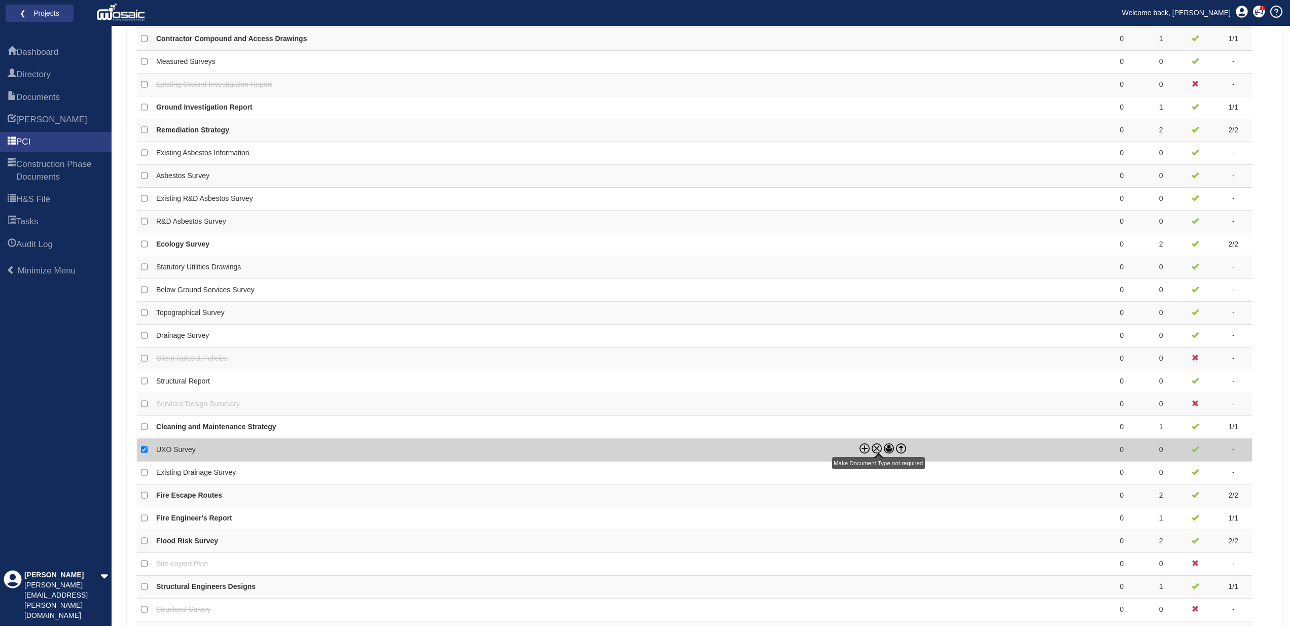
click at [876, 443] on icon at bounding box center [877, 448] width 10 height 10
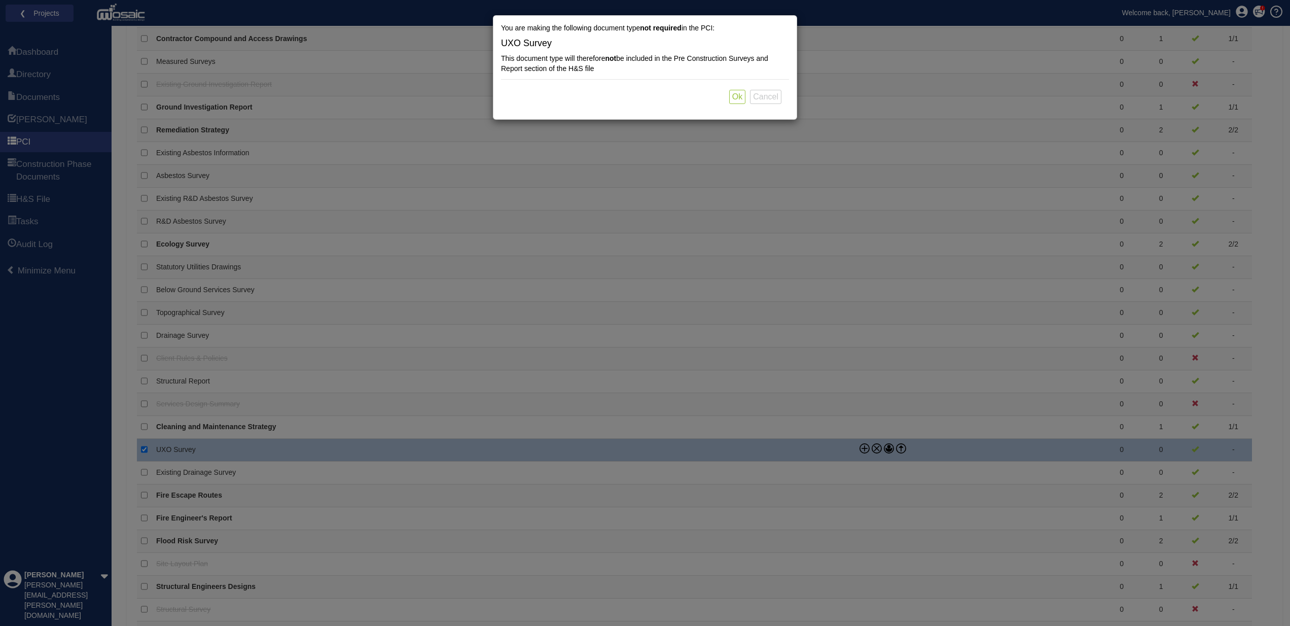
click at [735, 94] on button "Ok" at bounding box center [737, 97] width 16 height 14
